Goal: Task Accomplishment & Management: Use online tool/utility

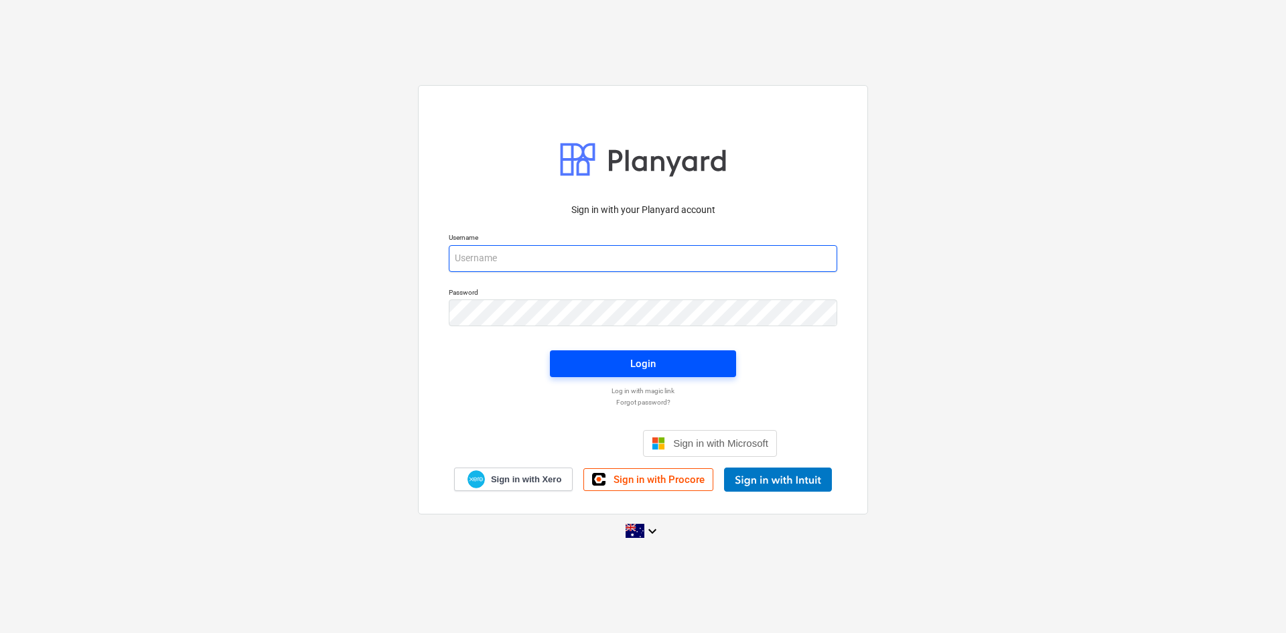
type input "[EMAIL_ADDRESS][DOMAIN_NAME]"
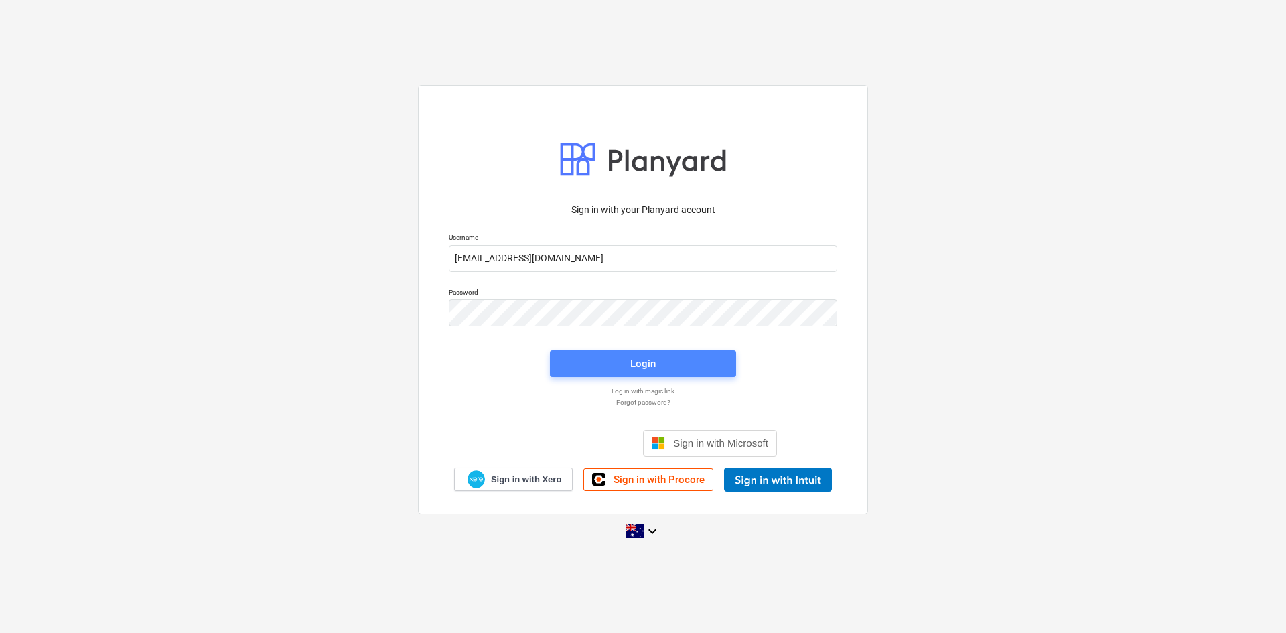
click at [636, 372] on div "Login" at bounding box center [642, 363] width 25 height 17
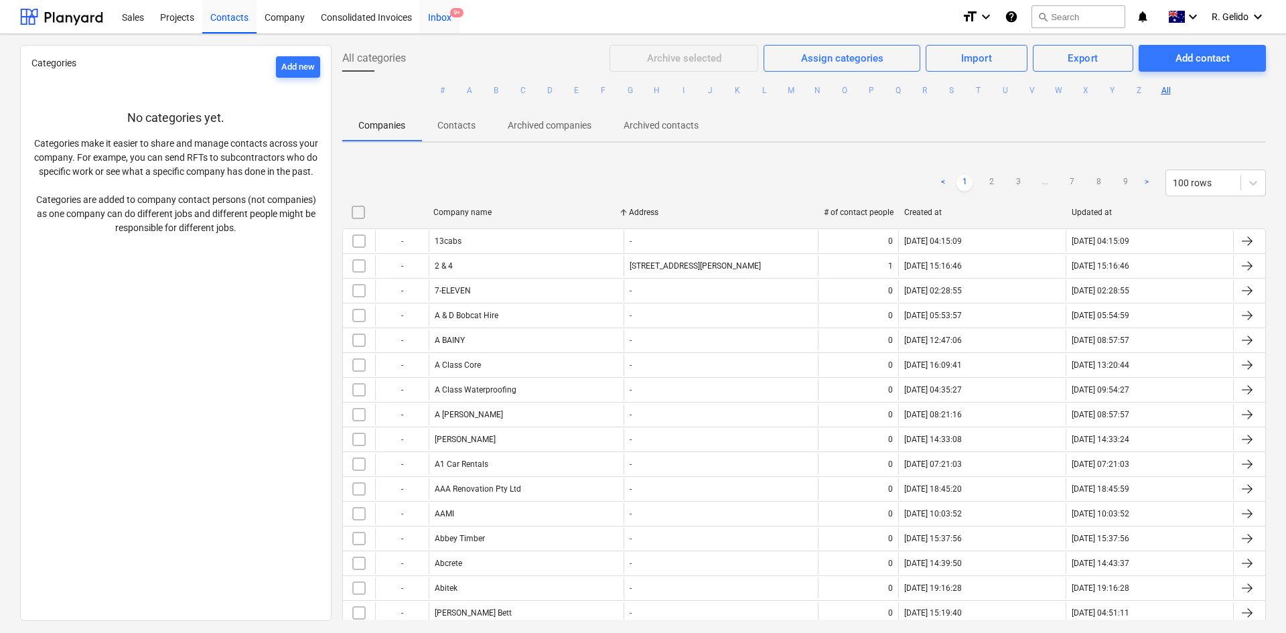
click at [441, 16] on div "Inbox 9+" at bounding box center [440, 16] width 40 height 34
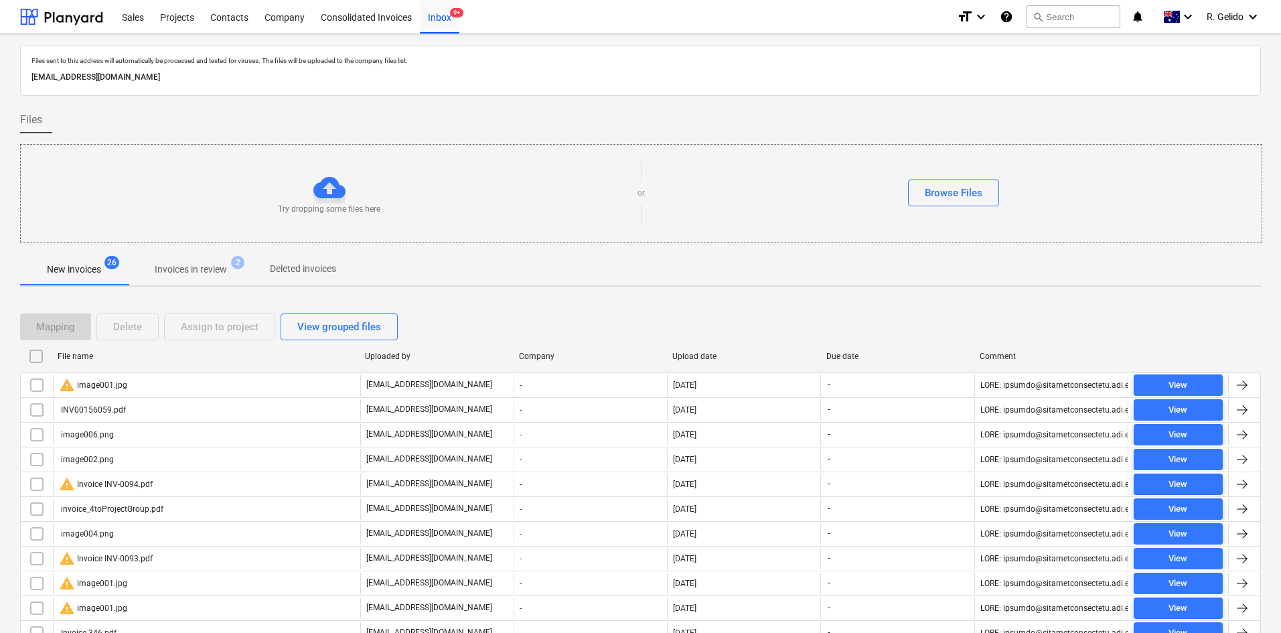
click at [257, 78] on p "[EMAIL_ADDRESS][DOMAIN_NAME]" at bounding box center [640, 77] width 1218 height 14
copy p "[EMAIL_ADDRESS][DOMAIN_NAME]"
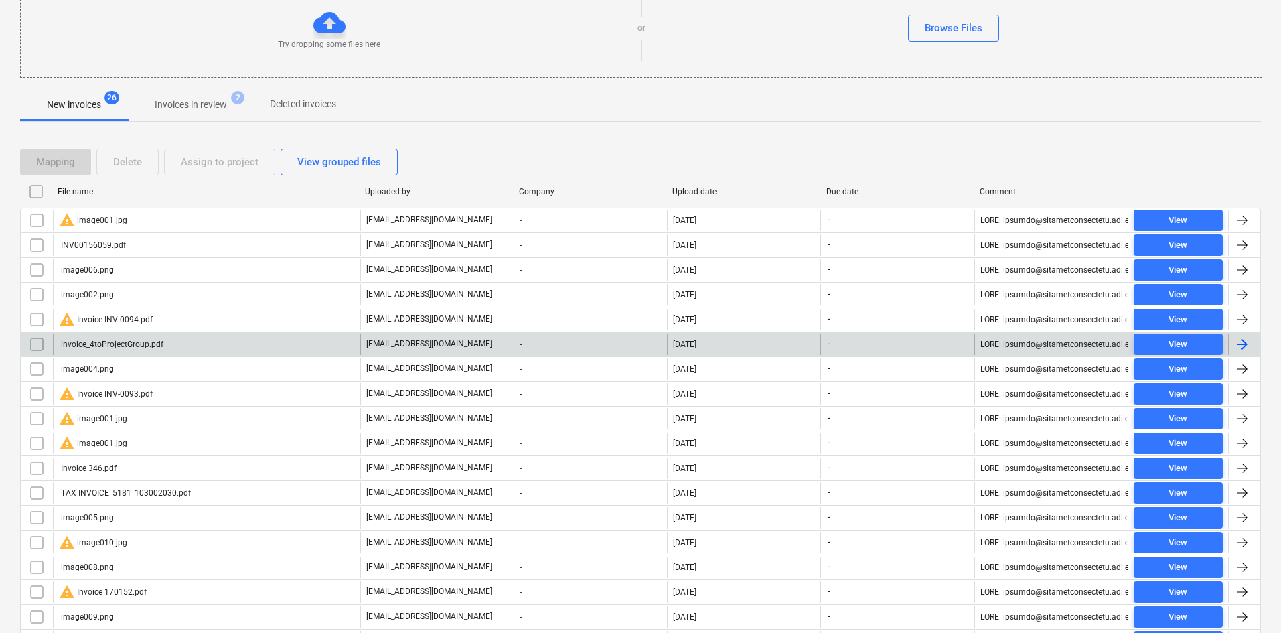
scroll to position [433, 0]
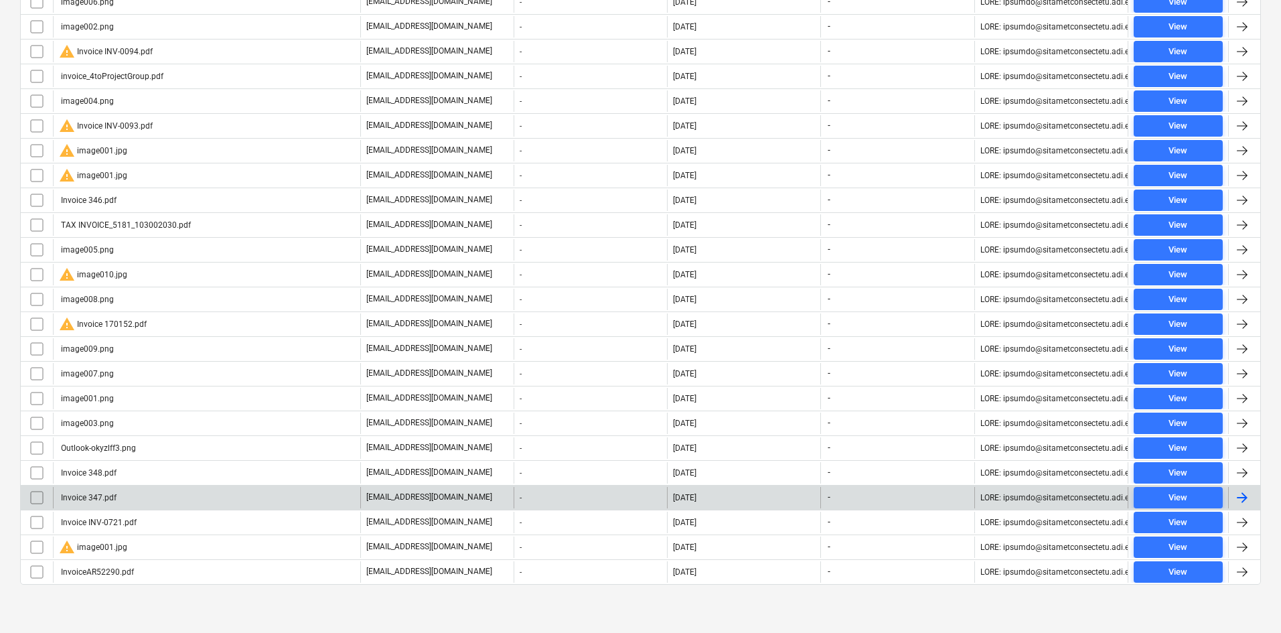
click at [184, 499] on div "Invoice 347.pdf" at bounding box center [206, 497] width 307 height 21
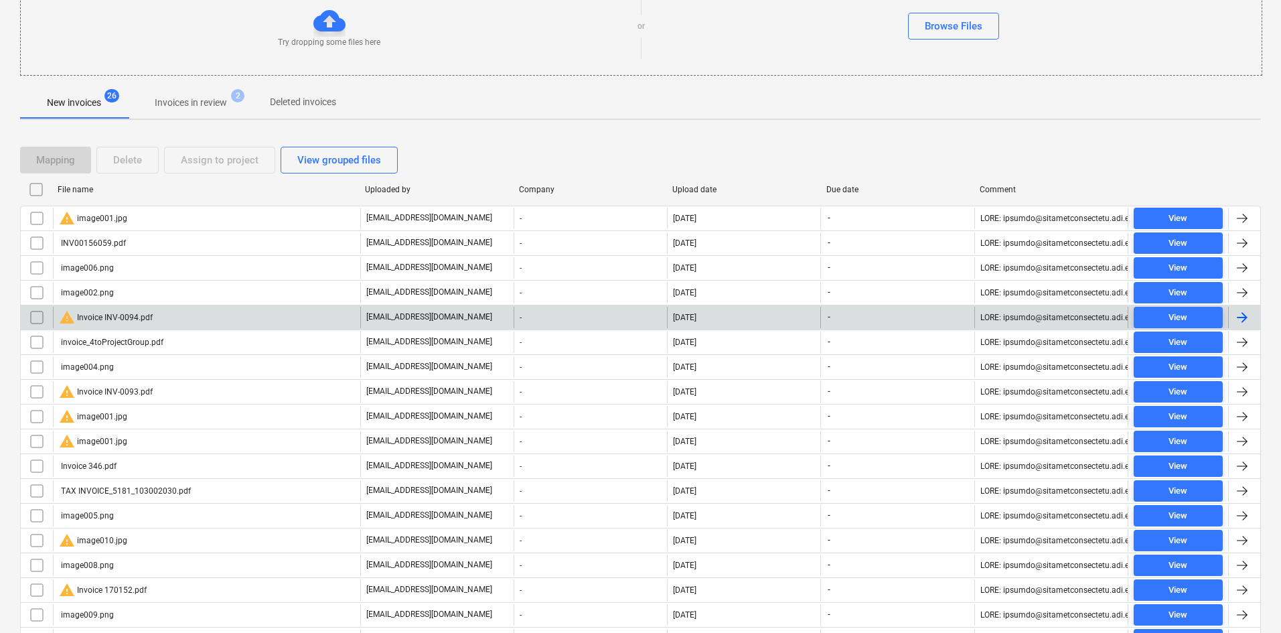
scroll to position [165, 0]
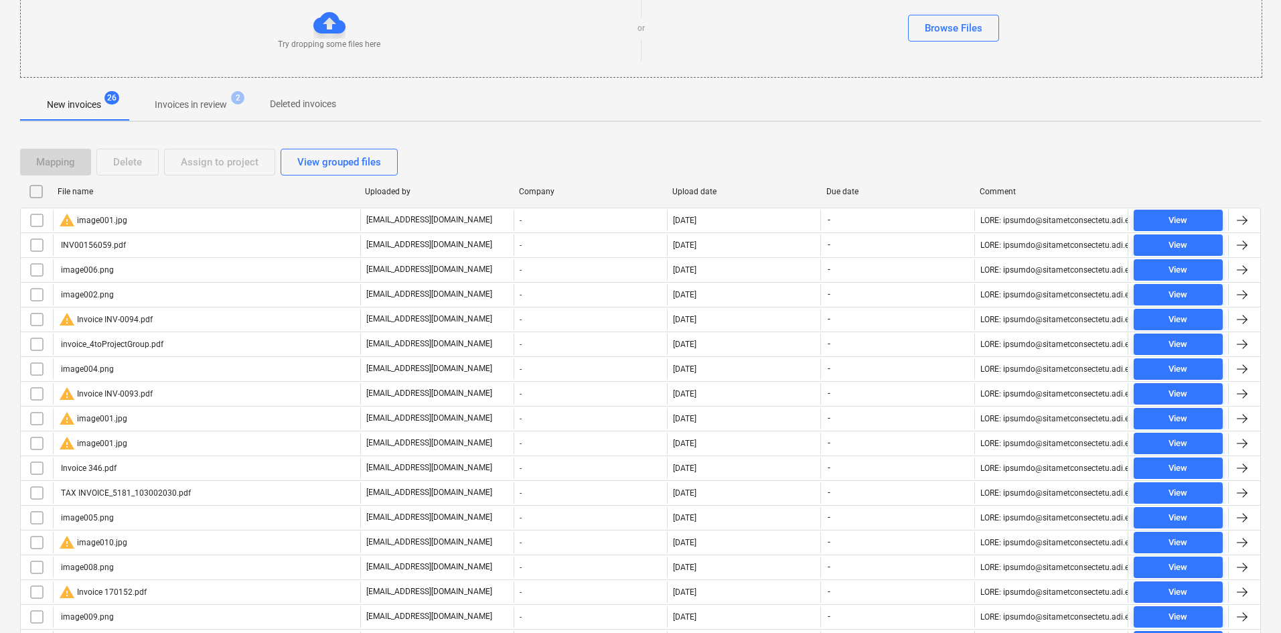
click at [78, 194] on div "File name" at bounding box center [206, 191] width 297 height 9
checkbox input "false"
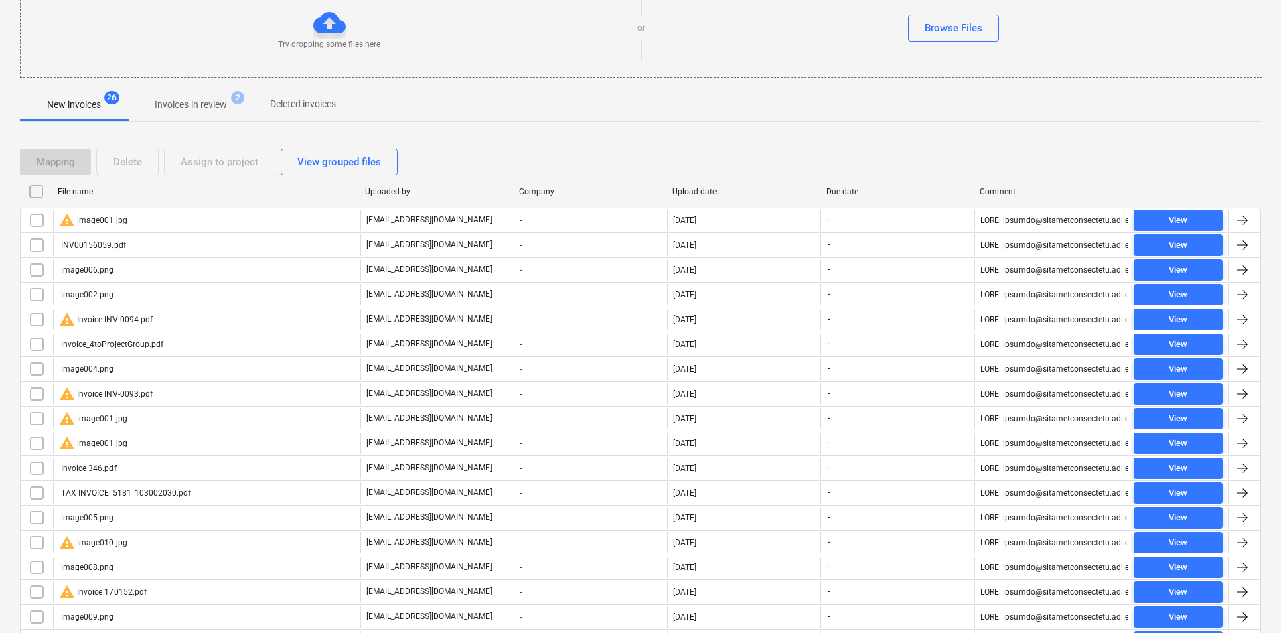
checkbox input "false"
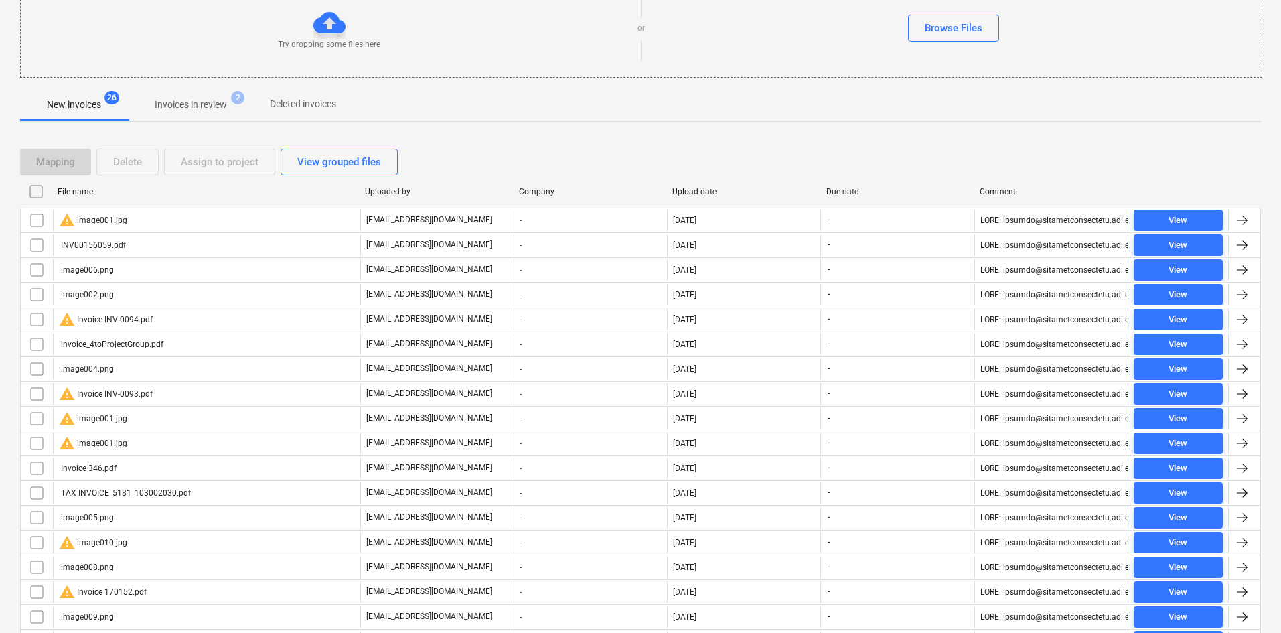
checkbox input "false"
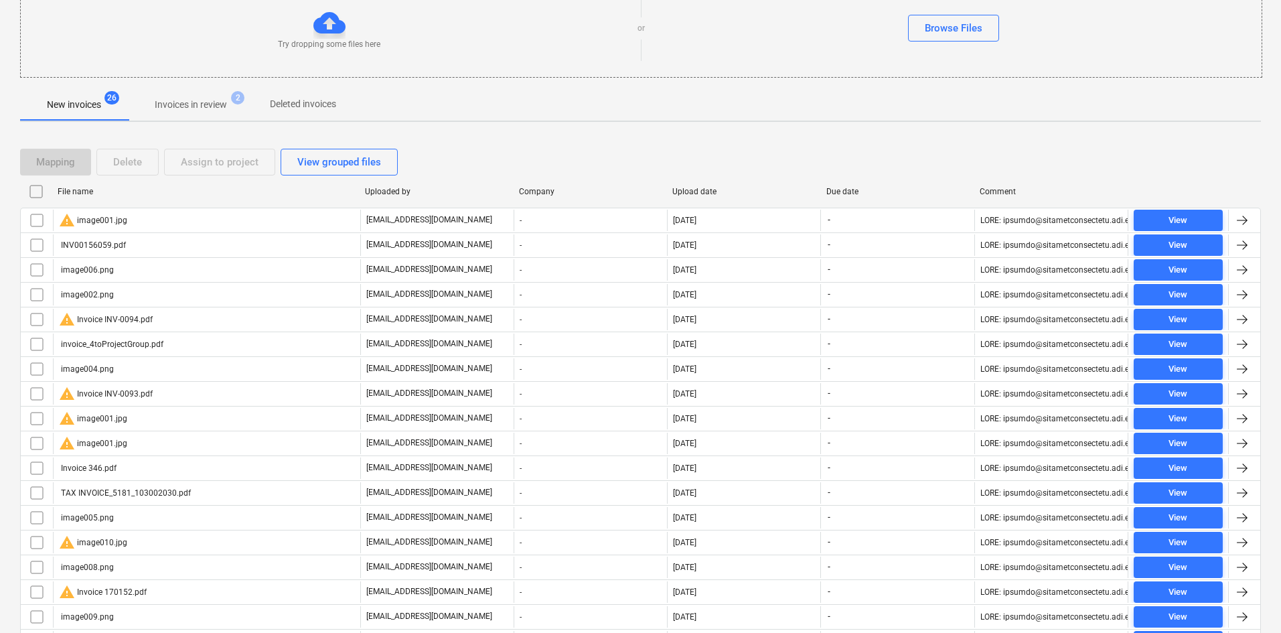
checkbox input "false"
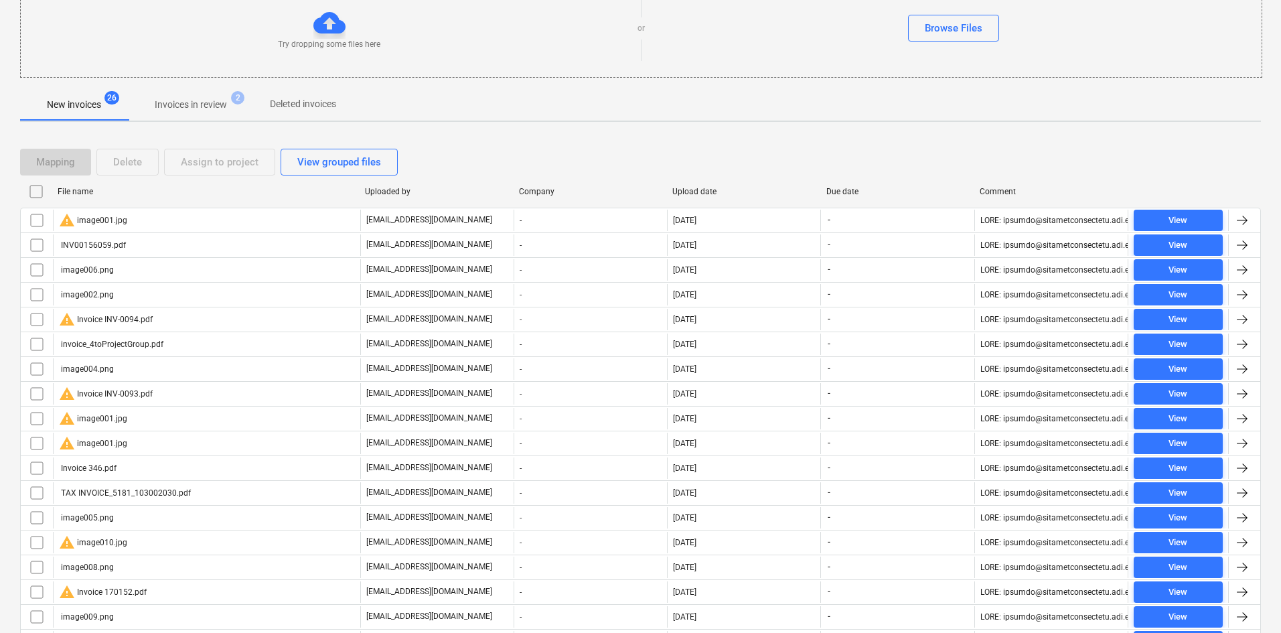
checkbox input "false"
click at [335, 157] on div "View grouped files" at bounding box center [339, 161] width 84 height 17
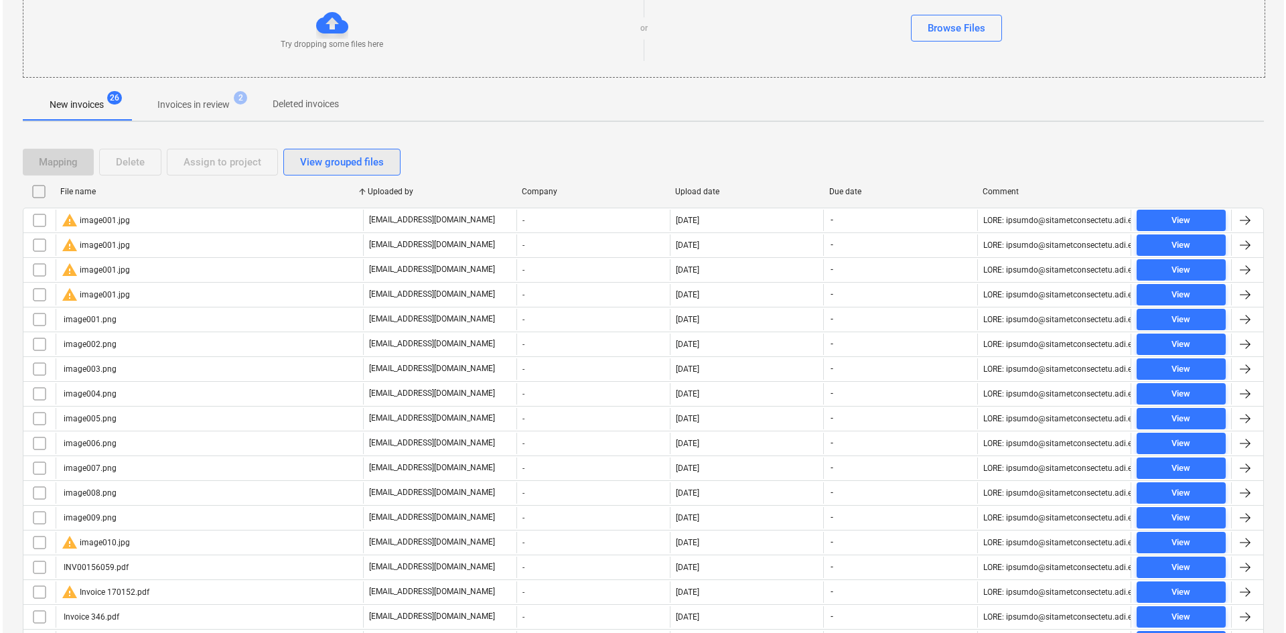
scroll to position [0, 0]
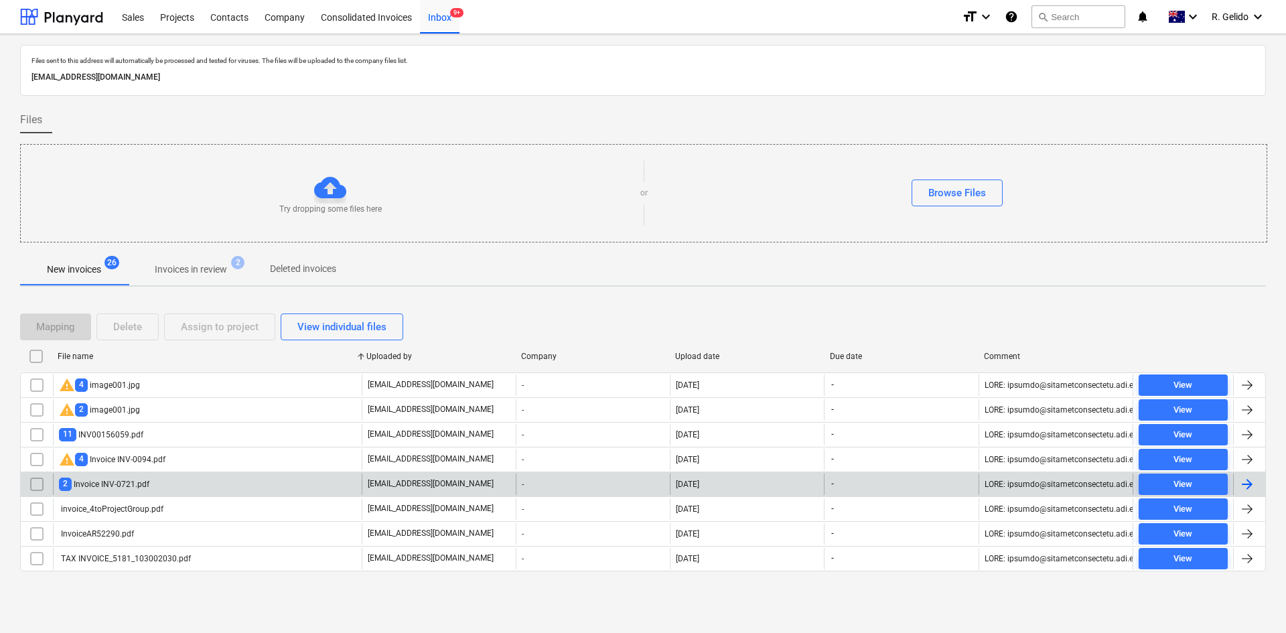
click at [165, 490] on div "2 Invoice INV-0721.pdf" at bounding box center [207, 483] width 309 height 21
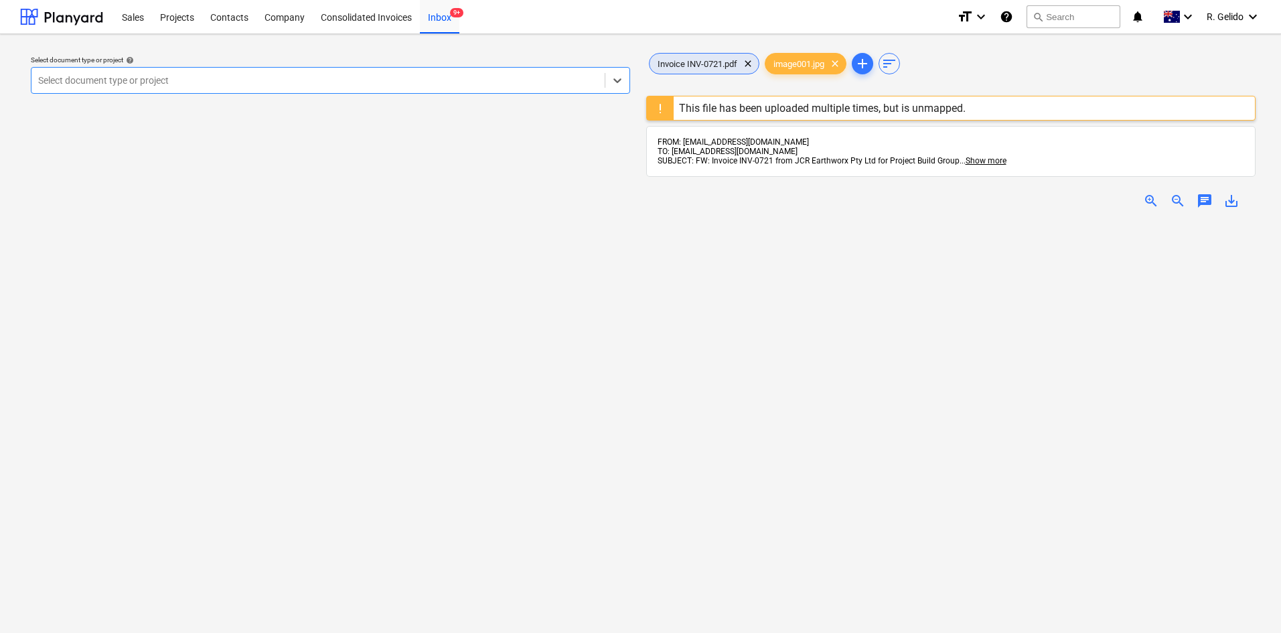
click at [719, 54] on div "Invoice INV-0721.pdf clear" at bounding box center [704, 63] width 110 height 21
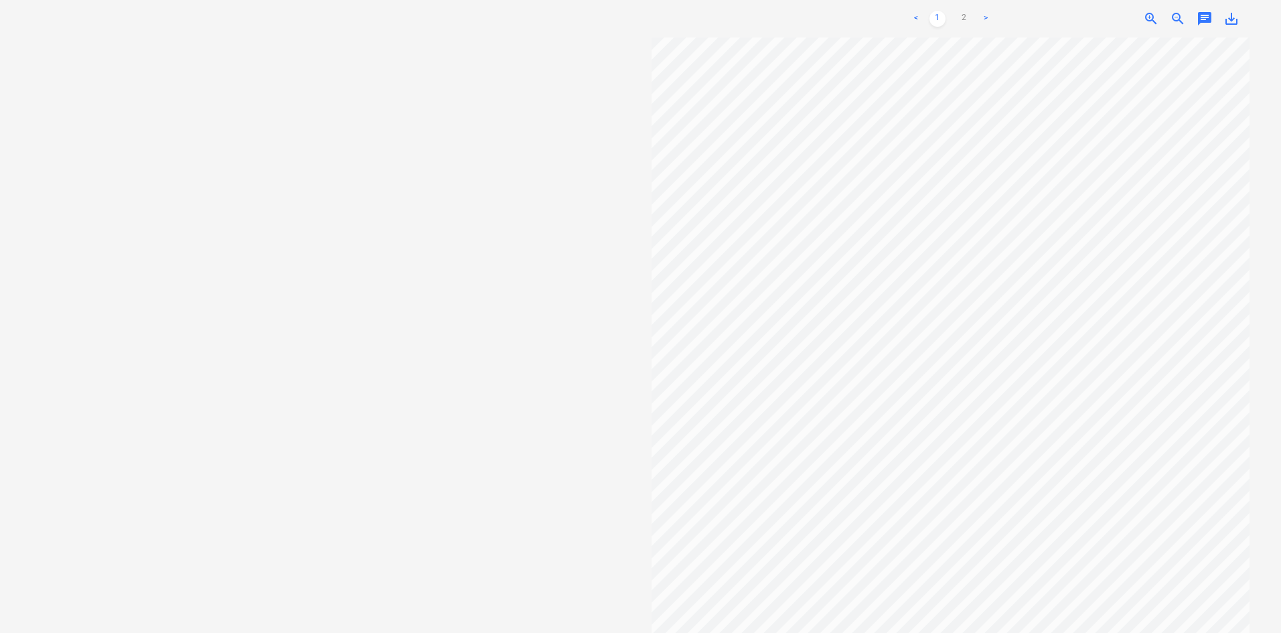
scroll to position [253, 0]
